Goal: Transaction & Acquisition: Download file/media

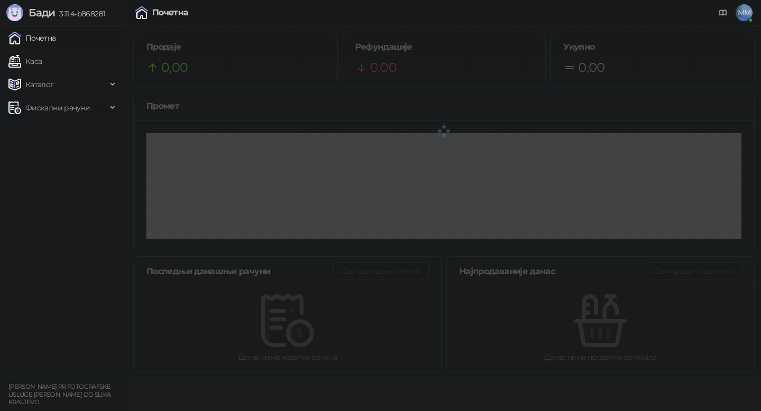
click at [42, 104] on span "Фискални рачуни" at bounding box center [57, 107] width 64 height 21
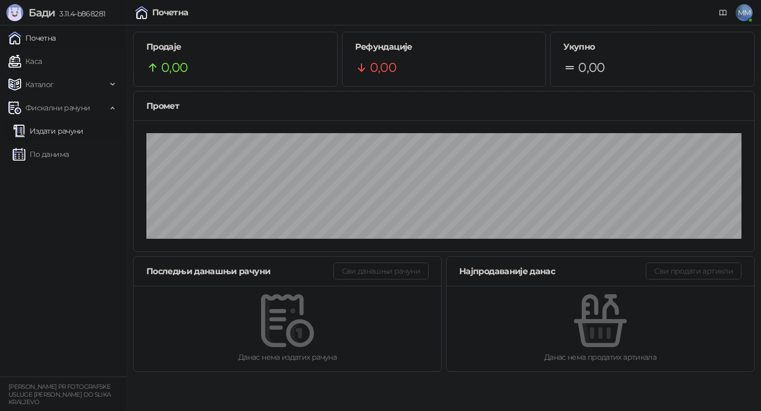
click at [58, 131] on link "Издати рачуни" at bounding box center [48, 131] width 71 height 21
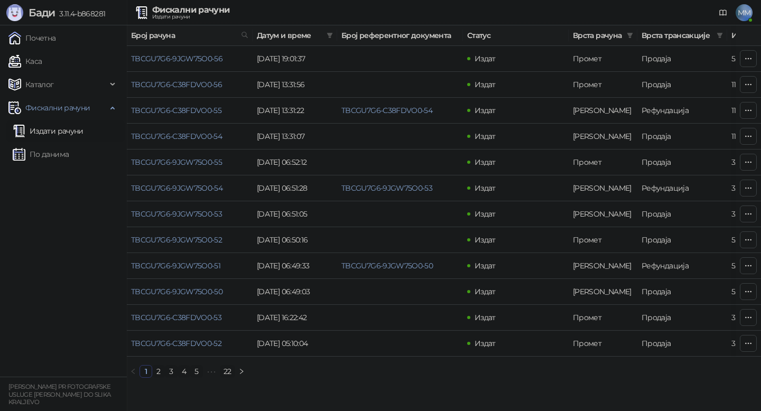
click at [187, 372] on link "4" at bounding box center [184, 372] width 12 height 12
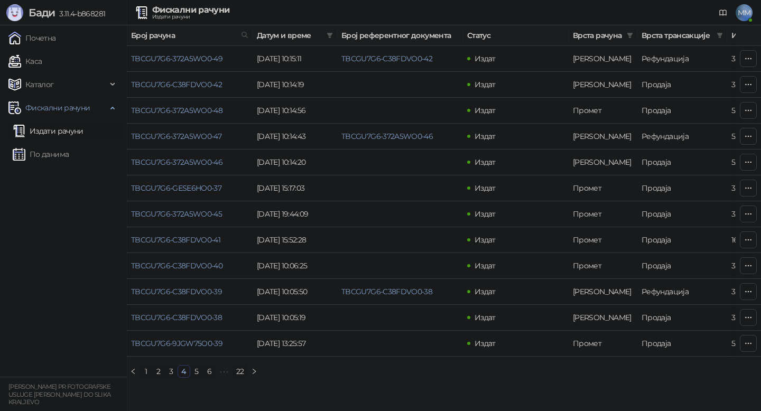
click at [198, 370] on link "5" at bounding box center [197, 372] width 12 height 12
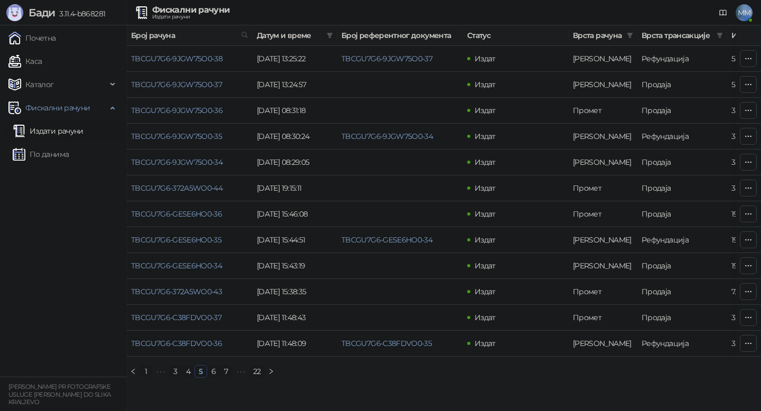
click at [228, 370] on link "7" at bounding box center [226, 372] width 12 height 12
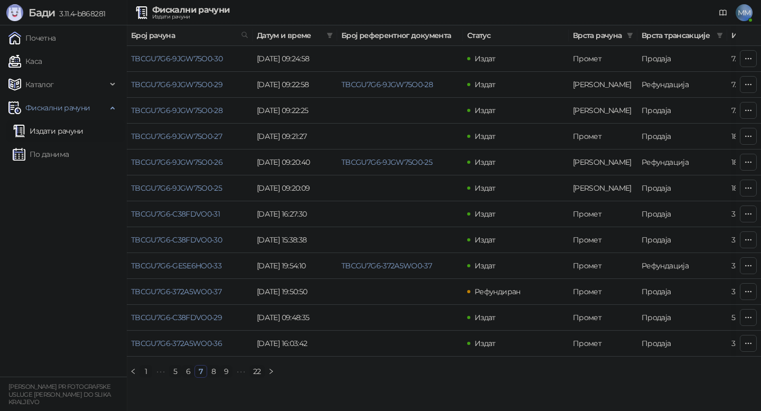
click at [225, 372] on link "9" at bounding box center [226, 372] width 12 height 12
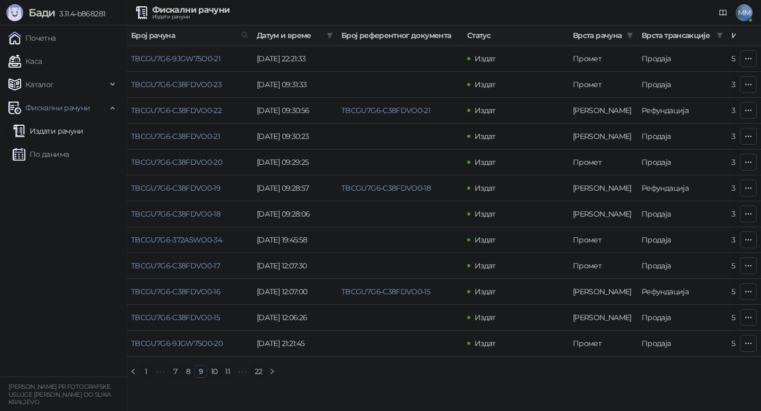
click at [227, 371] on link "11" at bounding box center [228, 372] width 12 height 12
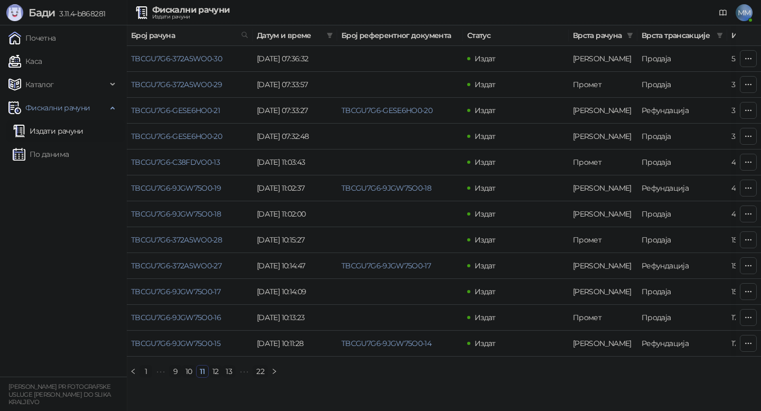
click at [228, 371] on link "13" at bounding box center [229, 372] width 13 height 12
click at [228, 370] on link "15" at bounding box center [230, 372] width 13 height 12
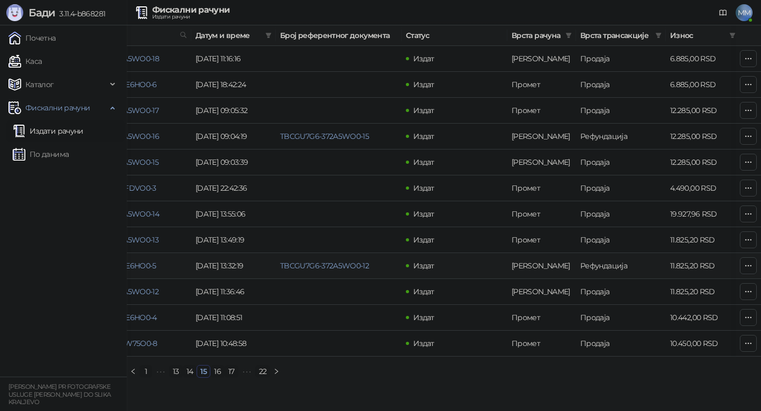
scroll to position [0, 67]
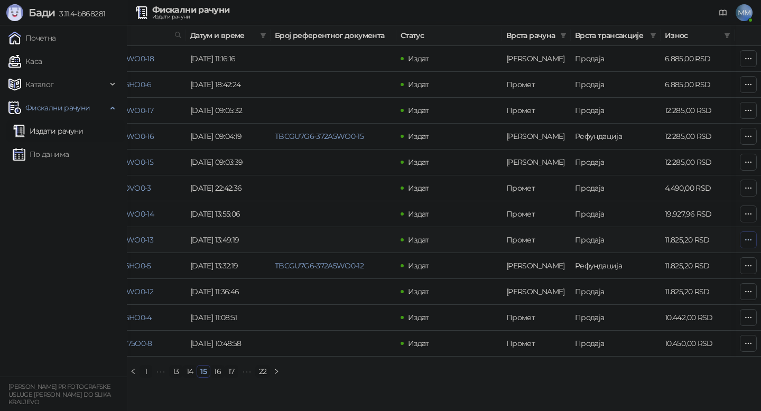
click at [746, 240] on icon "button" at bounding box center [749, 239] width 6 height 1
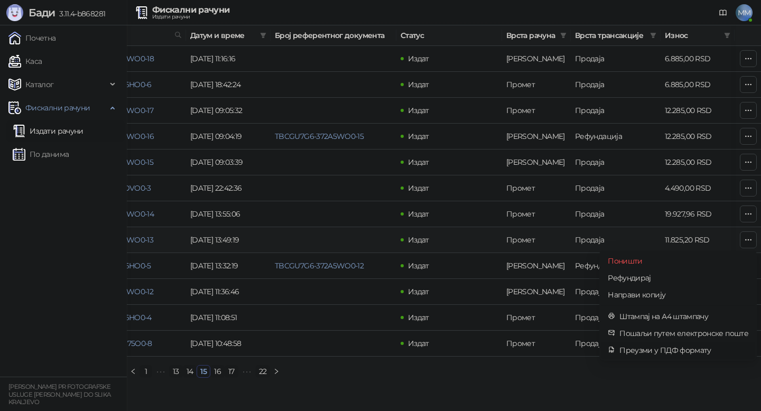
click at [647, 350] on span "Преузми у ПДФ формату" at bounding box center [684, 351] width 129 height 12
